Goal: Transaction & Acquisition: Purchase product/service

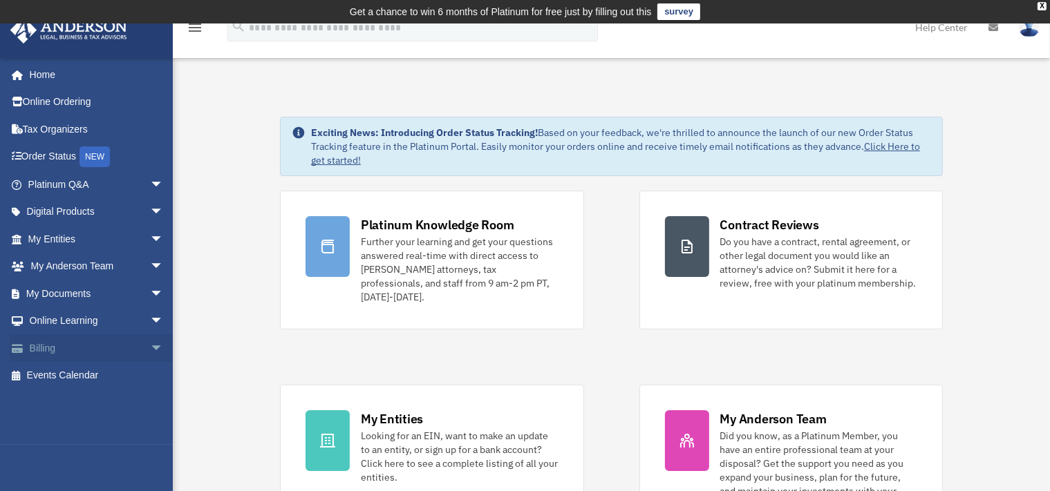
click at [150, 355] on span "arrow_drop_down" at bounding box center [164, 349] width 28 height 28
click at [94, 373] on link "$ Open Invoices" at bounding box center [101, 376] width 165 height 28
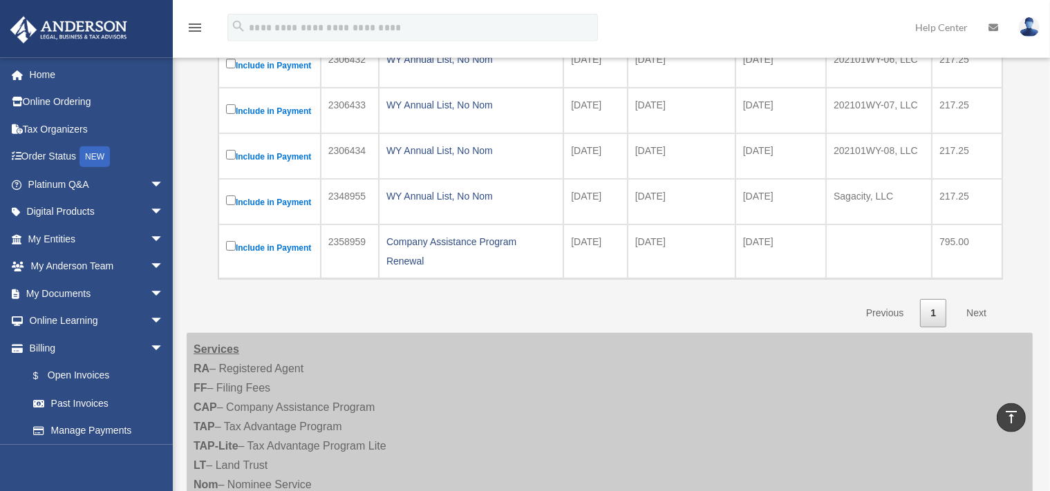
scroll to position [362, 0]
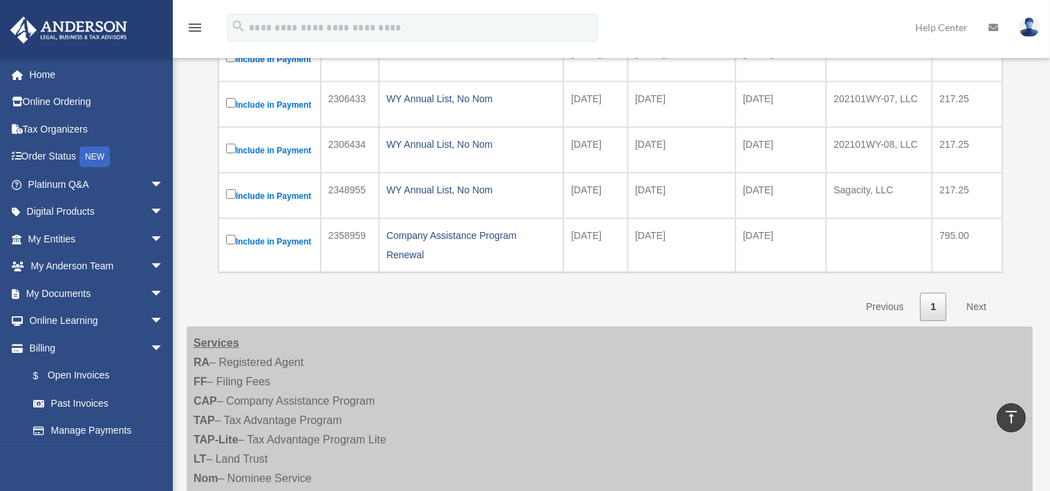
click at [975, 321] on link "Next" at bounding box center [976, 307] width 41 height 28
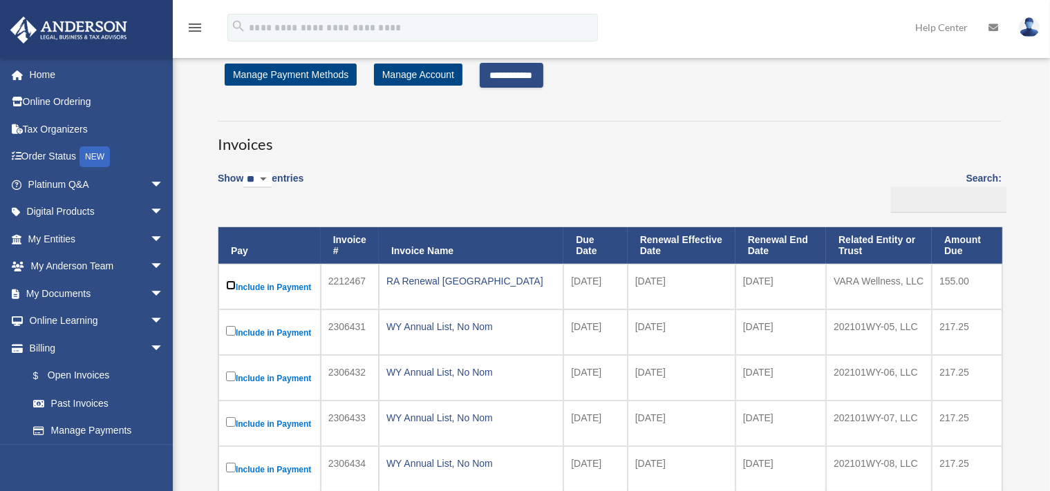
scroll to position [38, 0]
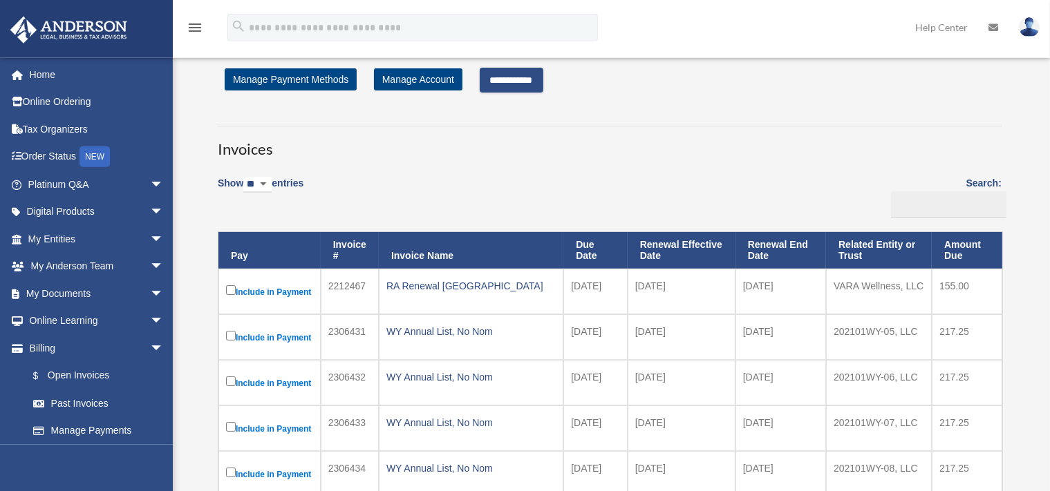
click at [532, 85] on input "**********" at bounding box center [512, 80] width 64 height 25
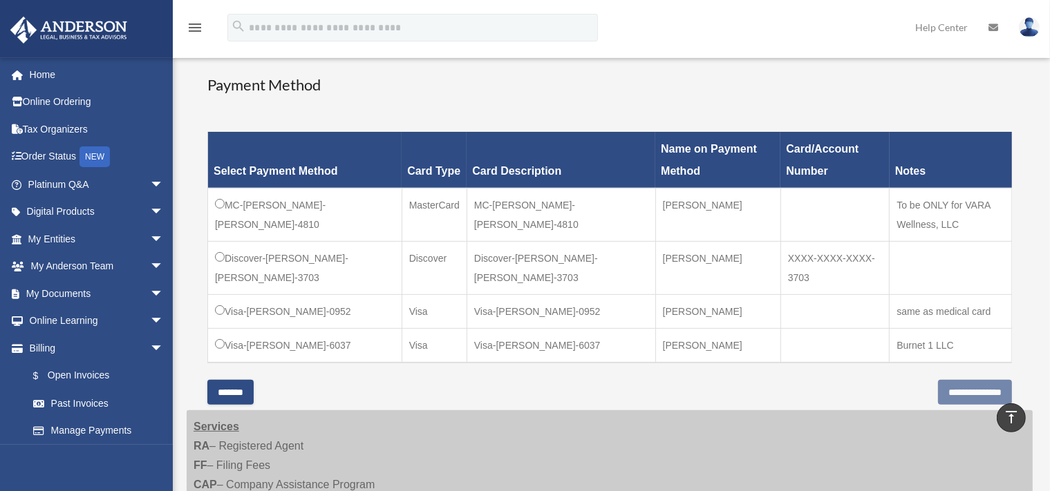
scroll to position [359, 0]
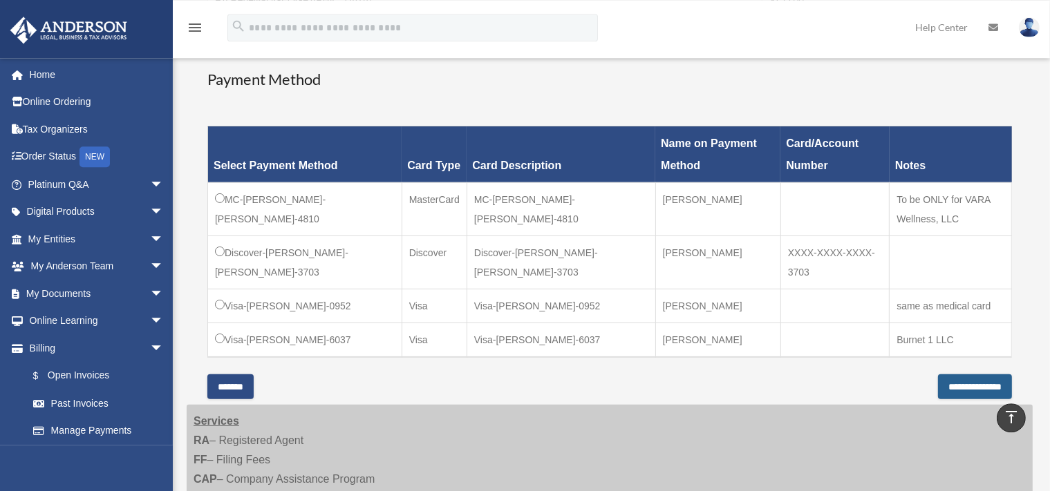
click at [939, 385] on input "**********" at bounding box center [975, 387] width 74 height 25
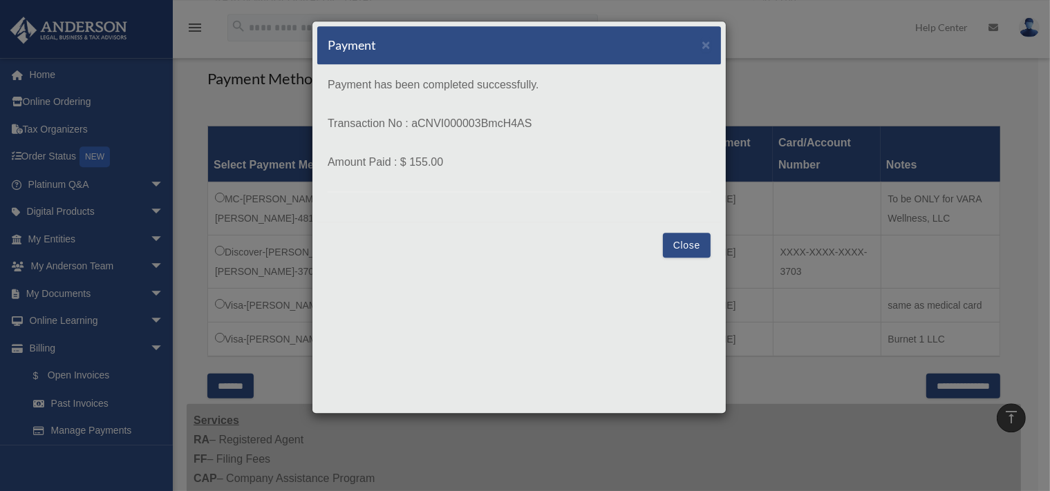
click at [682, 243] on button "Close" at bounding box center [687, 245] width 48 height 25
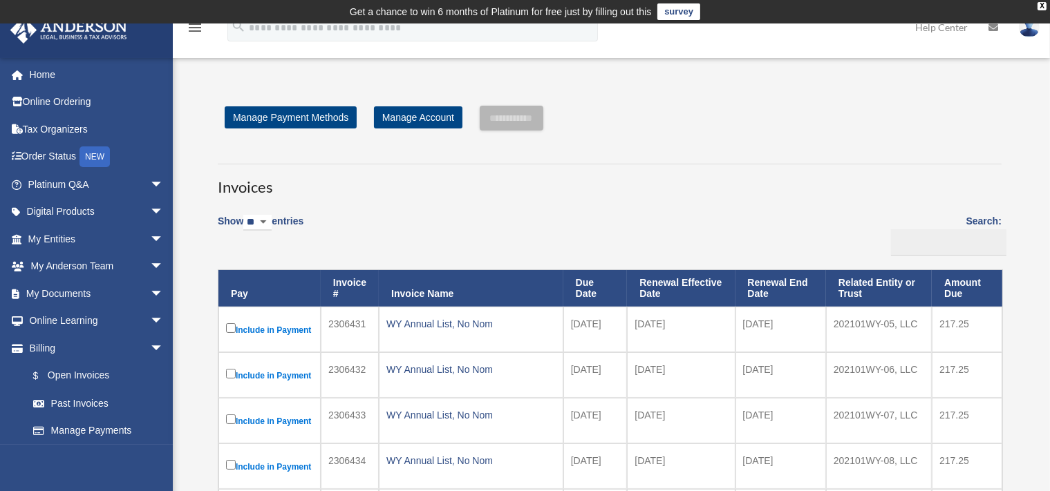
click at [1031, 36] on img at bounding box center [1029, 27] width 21 height 20
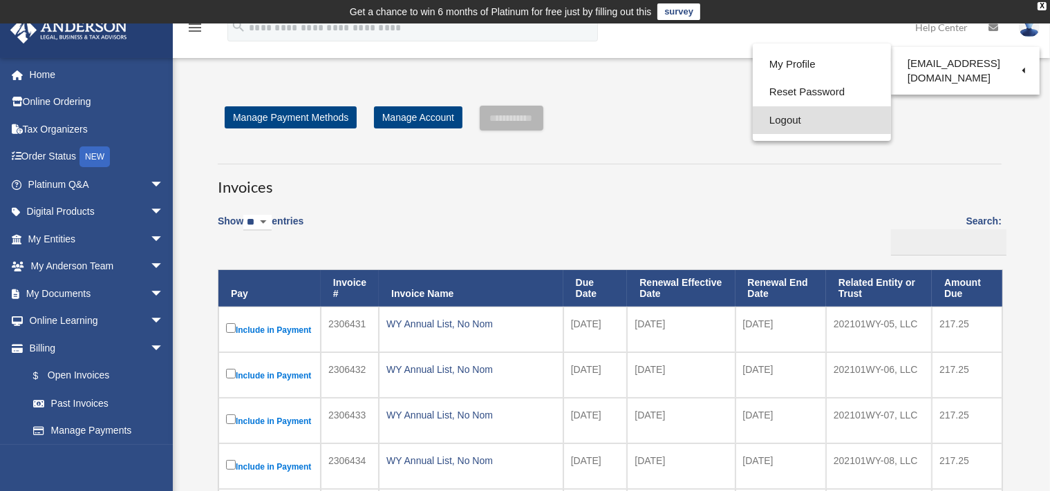
click at [802, 120] on link "Logout" at bounding box center [822, 120] width 138 height 28
